Goal: Information Seeking & Learning: Learn about a topic

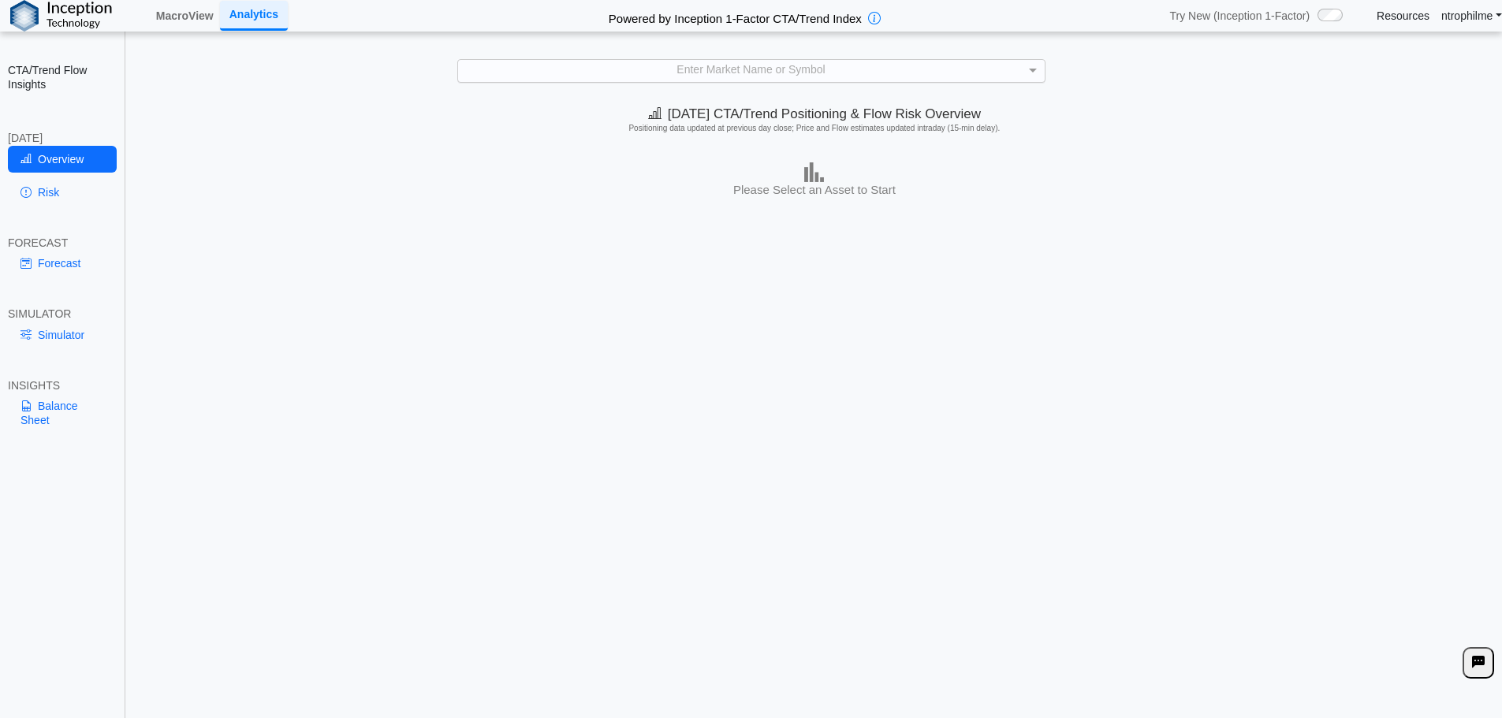
click at [752, 76] on div "Enter Market Name or Symbol" at bounding box center [751, 70] width 587 height 21
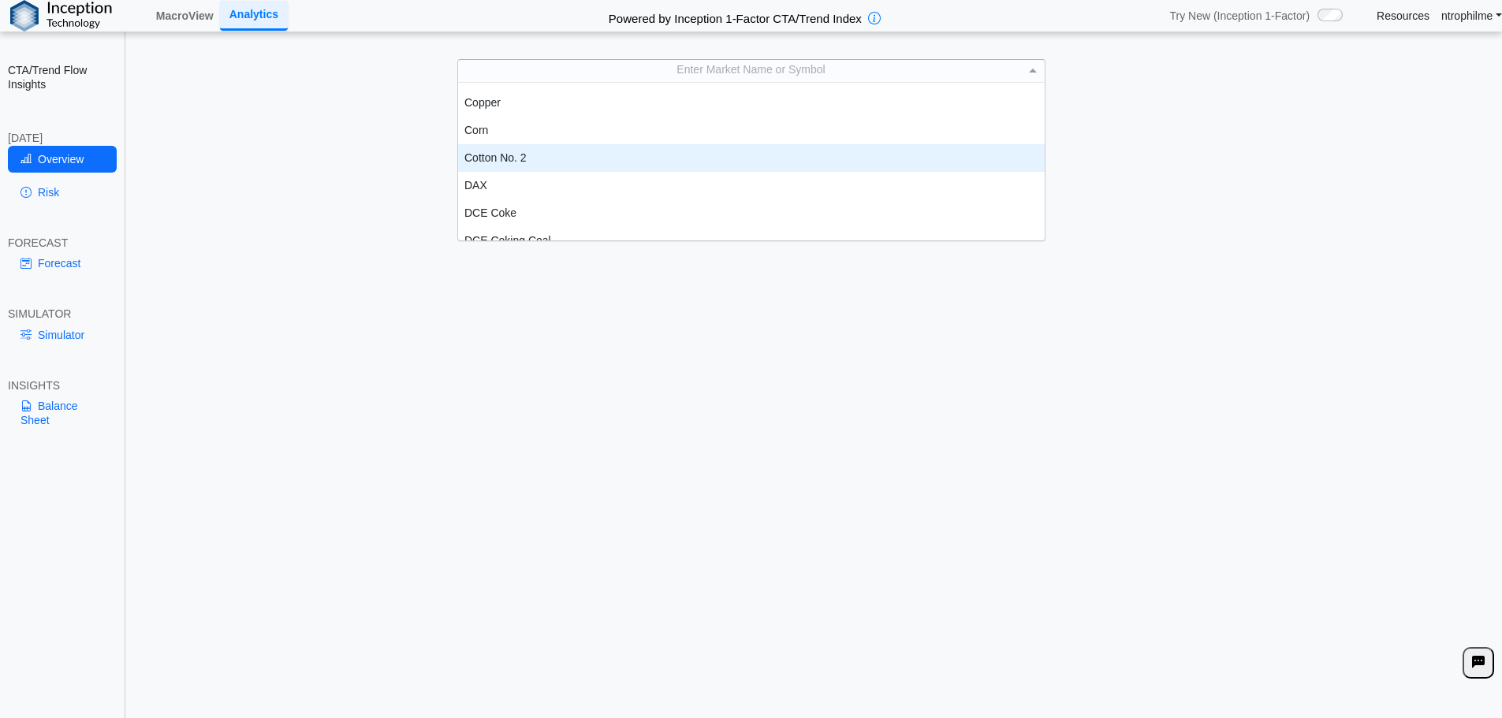
scroll to position [631, 0]
click at [491, 152] on div "Corn" at bounding box center [751, 156] width 587 height 28
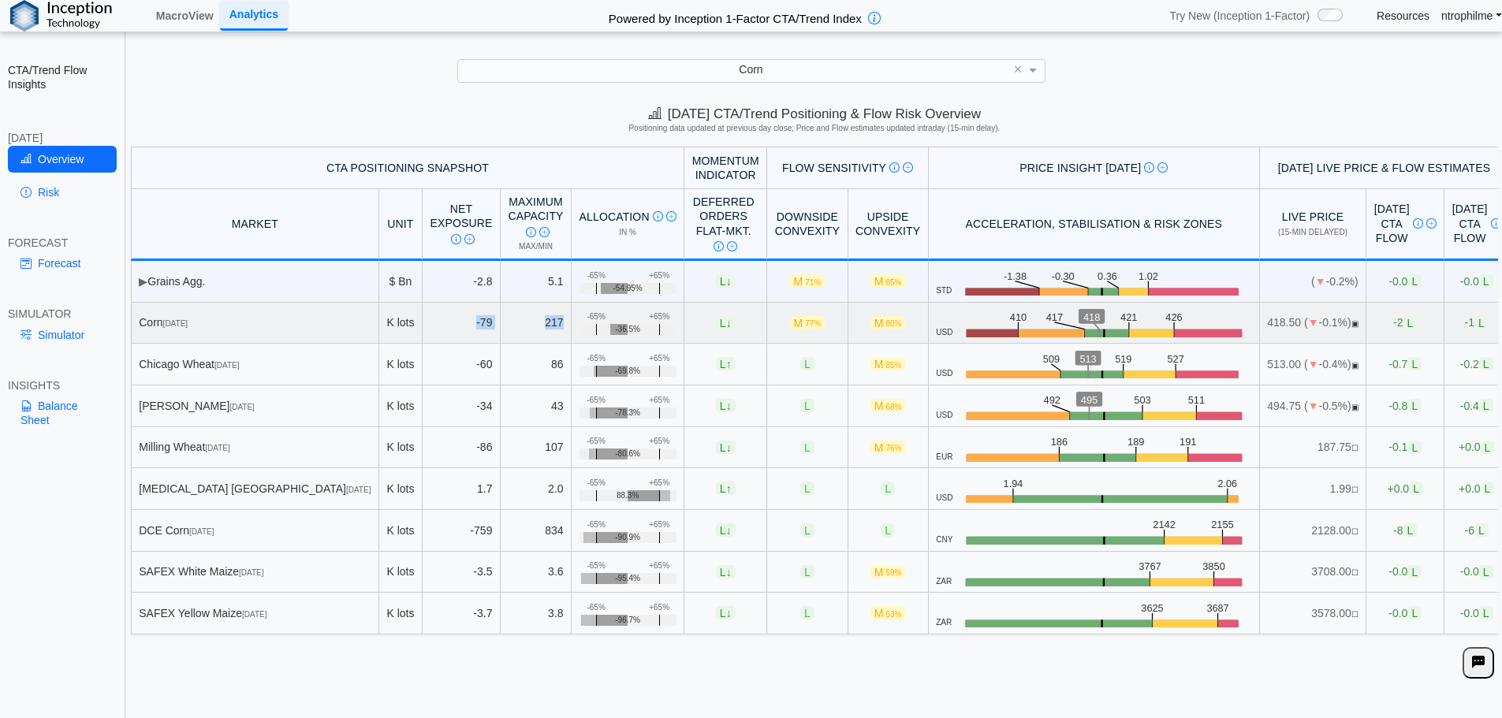
drag, startPoint x: 414, startPoint y: 323, endPoint x: 498, endPoint y: 323, distance: 83.6
click at [498, 323] on tr "Corn [DATE] K lots -79 217 +65% -65% -36.5% L ↓ M 77% M 80% USD .zone-text { fo…" at bounding box center [820, 324] width 1378 height 42
click at [501, 323] on td "217" at bounding box center [536, 324] width 71 height 42
click at [770, 77] on div "Corn" at bounding box center [751, 70] width 587 height 21
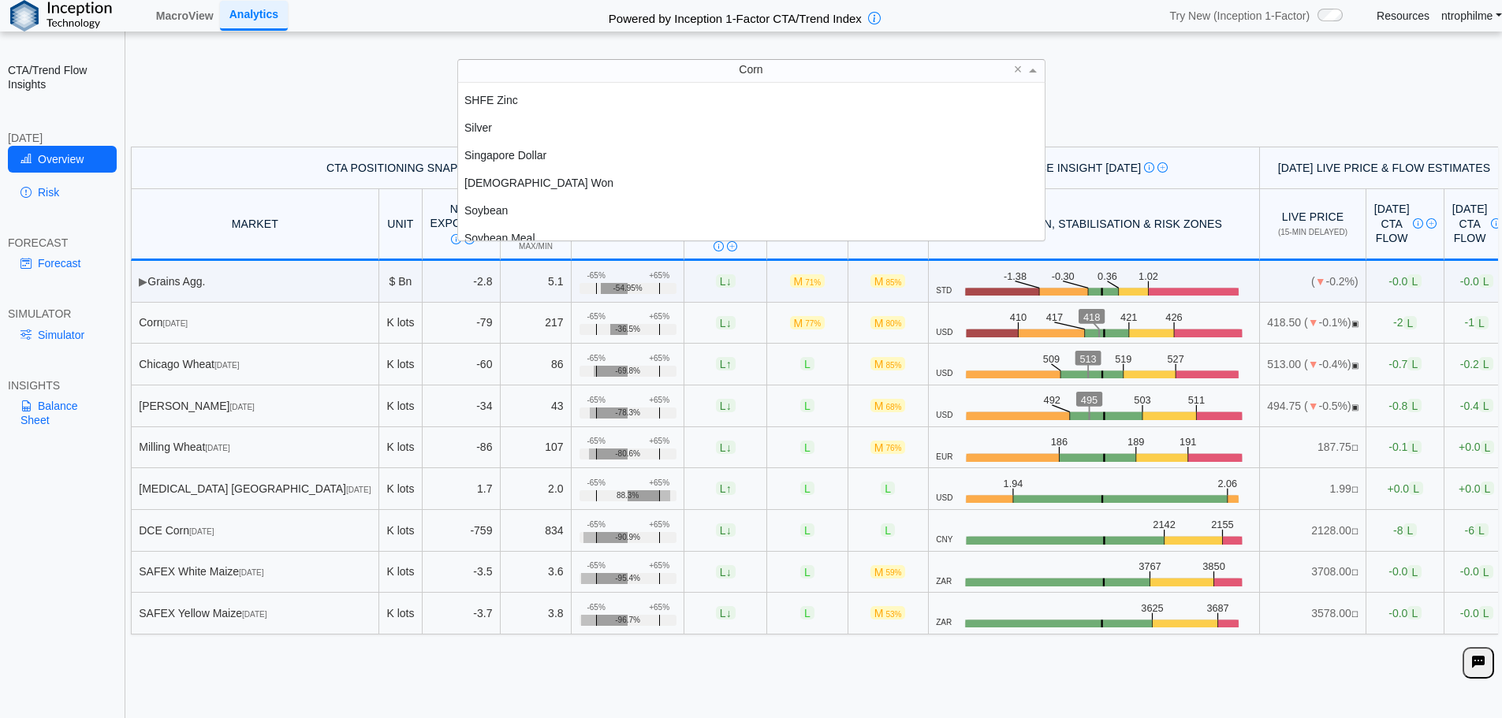
scroll to position [2918, 0]
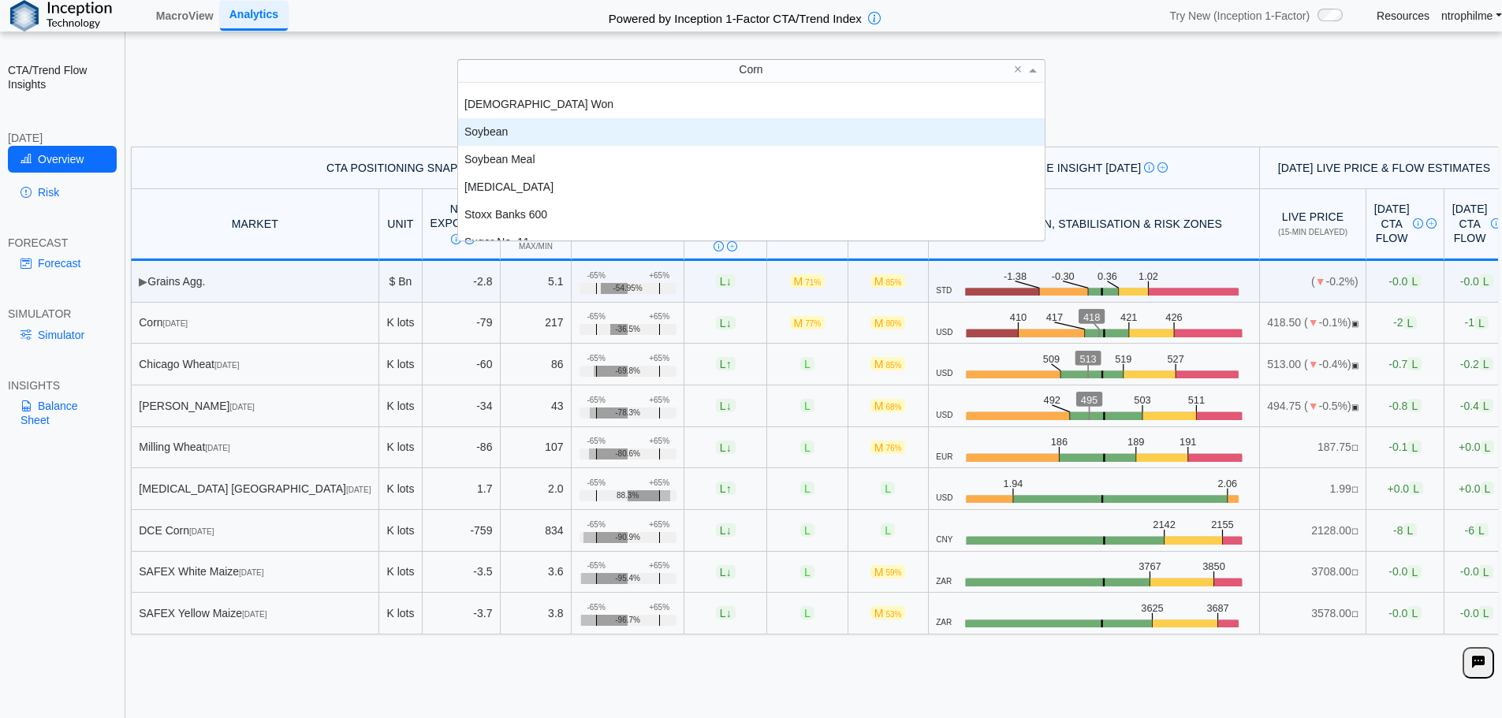
click at [490, 126] on div "Soybean" at bounding box center [751, 132] width 587 height 28
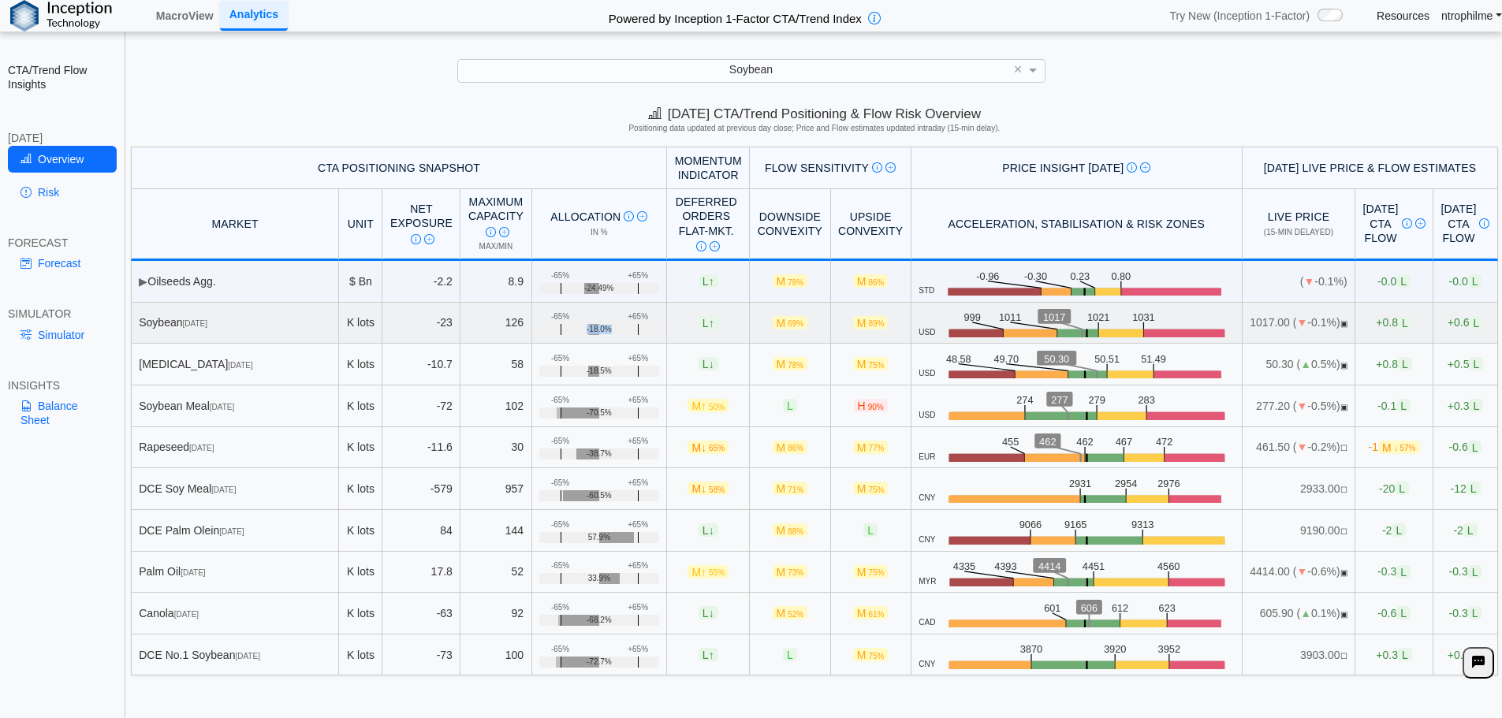
drag, startPoint x: 552, startPoint y: 330, endPoint x: 572, endPoint y: 330, distance: 19.7
click at [587, 330] on span "-18.0%" at bounding box center [599, 329] width 25 height 9
drag, startPoint x: 572, startPoint y: 330, endPoint x: 556, endPoint y: 330, distance: 15.8
click at [587, 330] on span "-18.0%" at bounding box center [599, 329] width 25 height 9
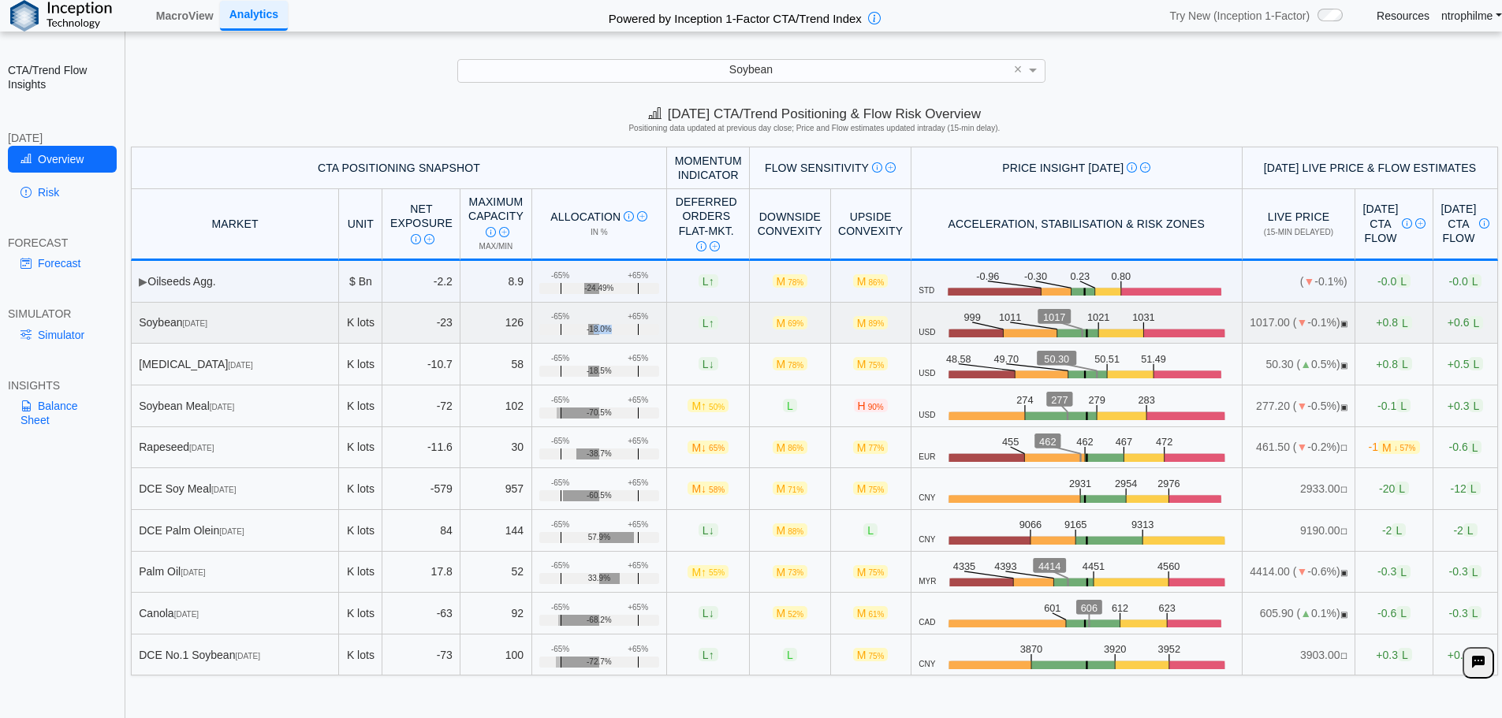
click at [587, 330] on span "-18.0%" at bounding box center [599, 329] width 25 height 9
drag, startPoint x: 164, startPoint y: 323, endPoint x: 211, endPoint y: 323, distance: 47.3
click at [211, 323] on div "Soybean [DATE]" at bounding box center [235, 322] width 192 height 14
drag, startPoint x: 987, startPoint y: 316, endPoint x: 1005, endPoint y: 315, distance: 18.2
click at [1043, 315] on text "1017" at bounding box center [1054, 317] width 23 height 12
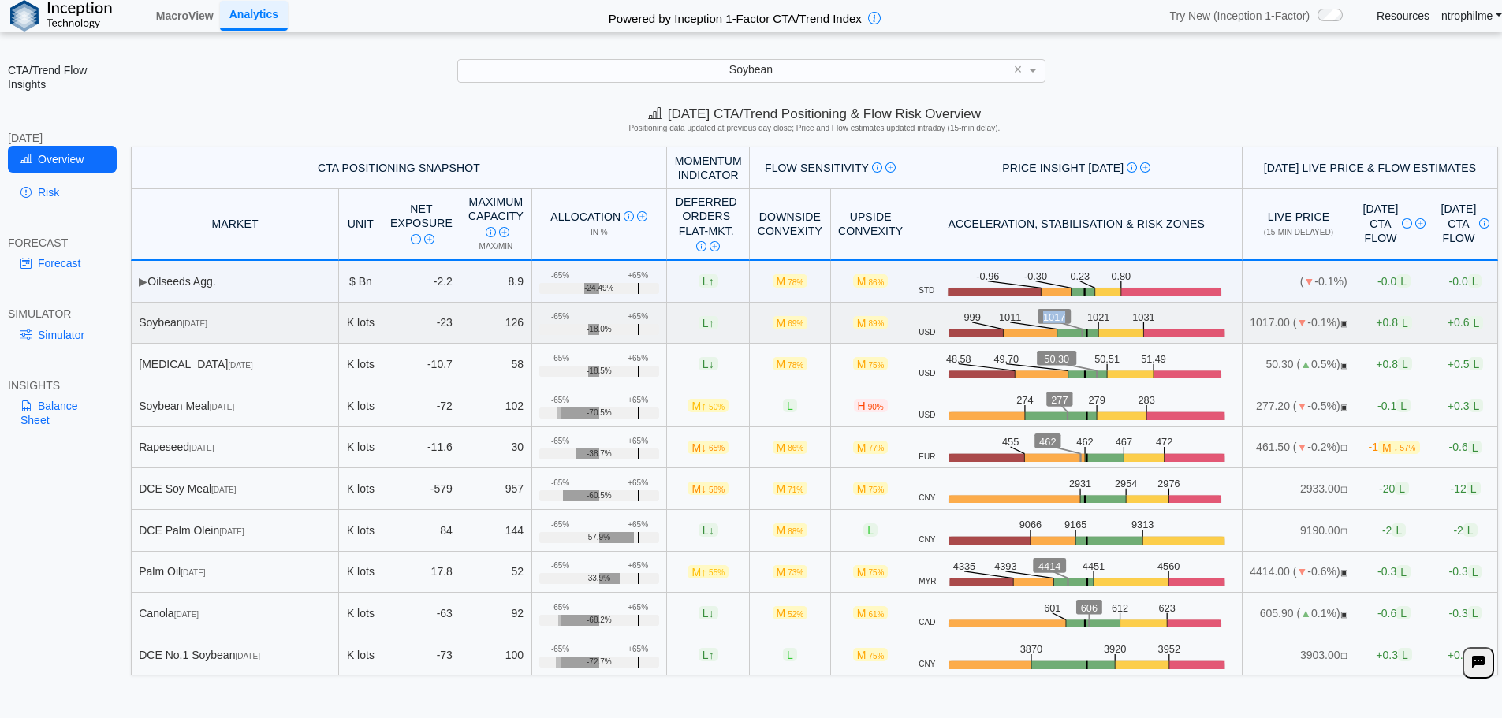
click at [1043, 315] on text "1017" at bounding box center [1054, 317] width 23 height 12
drag, startPoint x: 945, startPoint y: 317, endPoint x: 968, endPoint y: 316, distance: 22.1
click at [968, 316] on icon ".zone-text { font-size: 22px; font-weight: 500; text-anchor: middle; } .price-m…" at bounding box center [1084, 322] width 299 height 28
click at [971, 316] on icon ".zone-text { font-size: 22px; font-weight: 500; text-anchor: middle; } .price-m…" at bounding box center [1084, 322] width 299 height 28
click at [44, 504] on div "CTA/Trend Flow Insights [DATE] Overview Risk FORECAST Forecast SIMULATOR Simula…" at bounding box center [62, 359] width 125 height 718
